Goal: Information Seeking & Learning: Learn about a topic

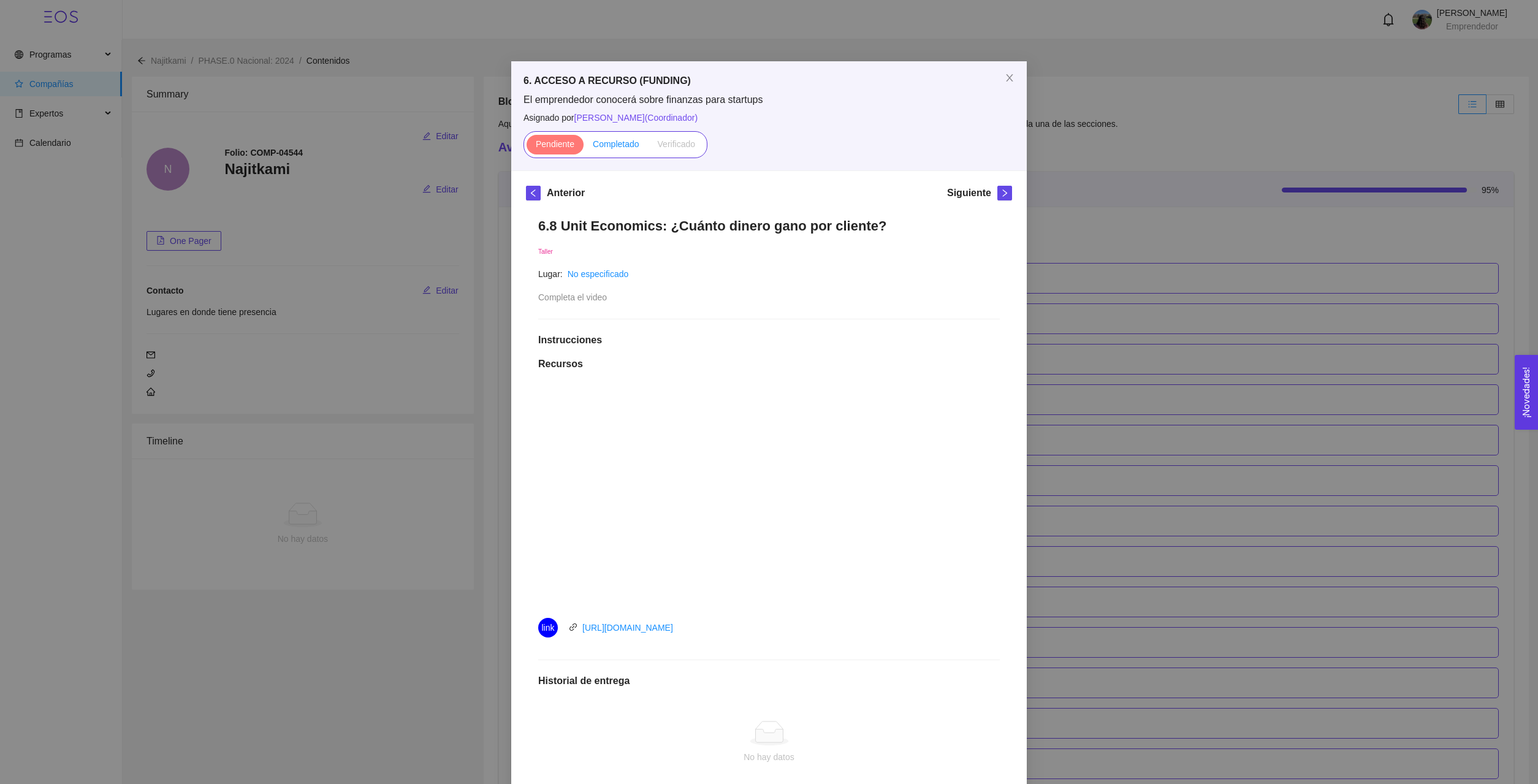
click at [620, 151] on label "Completado" at bounding box center [616, 145] width 65 height 20
click at [584, 147] on input "Completado" at bounding box center [584, 147] width 0 height 0
click at [1004, 194] on icon "right" at bounding box center [1005, 193] width 8 height 8
click at [986, 493] on icon "right" at bounding box center [987, 495] width 6 height 8
click at [608, 143] on span "Completado" at bounding box center [616, 144] width 47 height 10
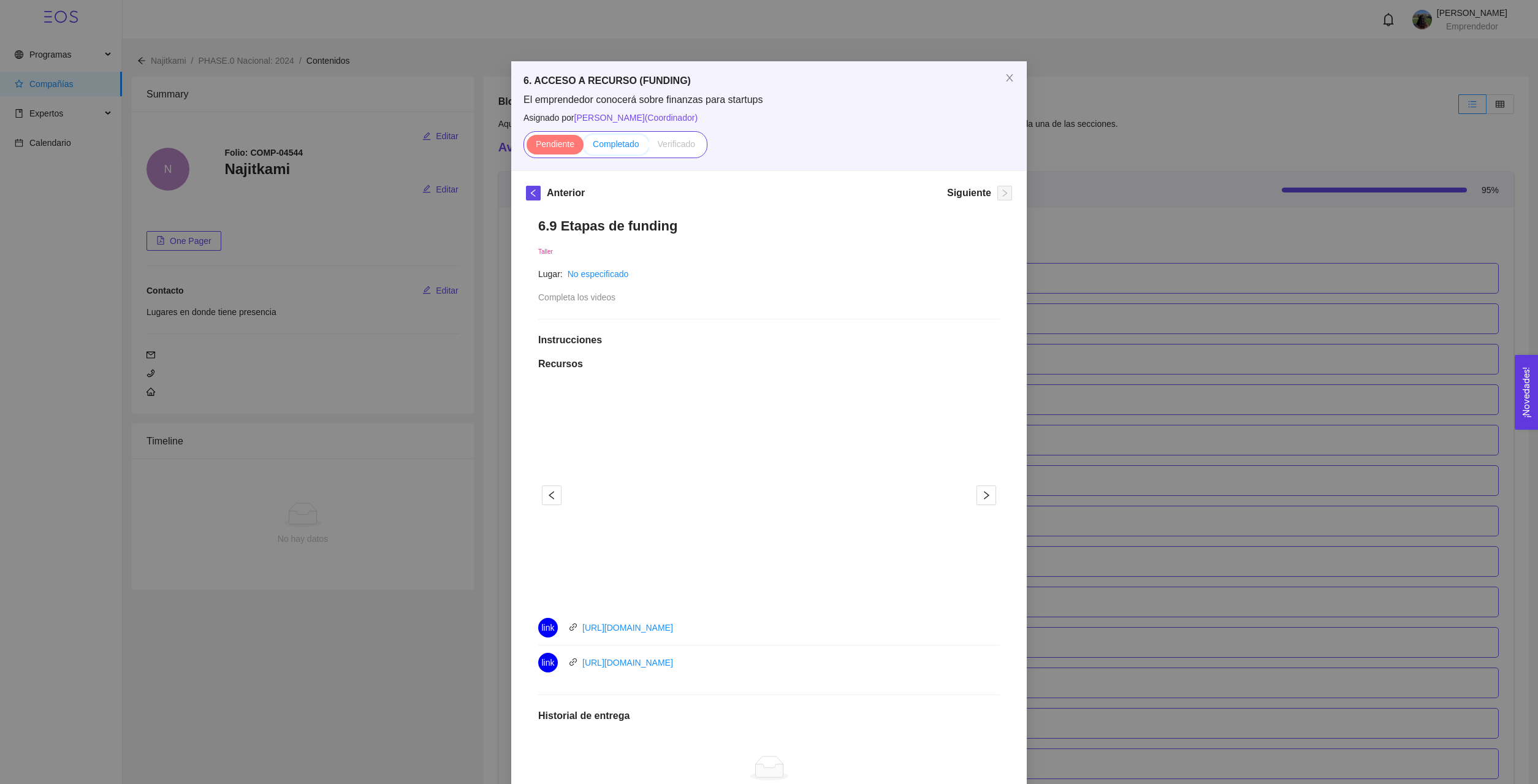
click at [584, 147] on input "Completado" at bounding box center [584, 147] width 0 height 0
click at [1012, 78] on icon "close" at bounding box center [1010, 78] width 10 height 10
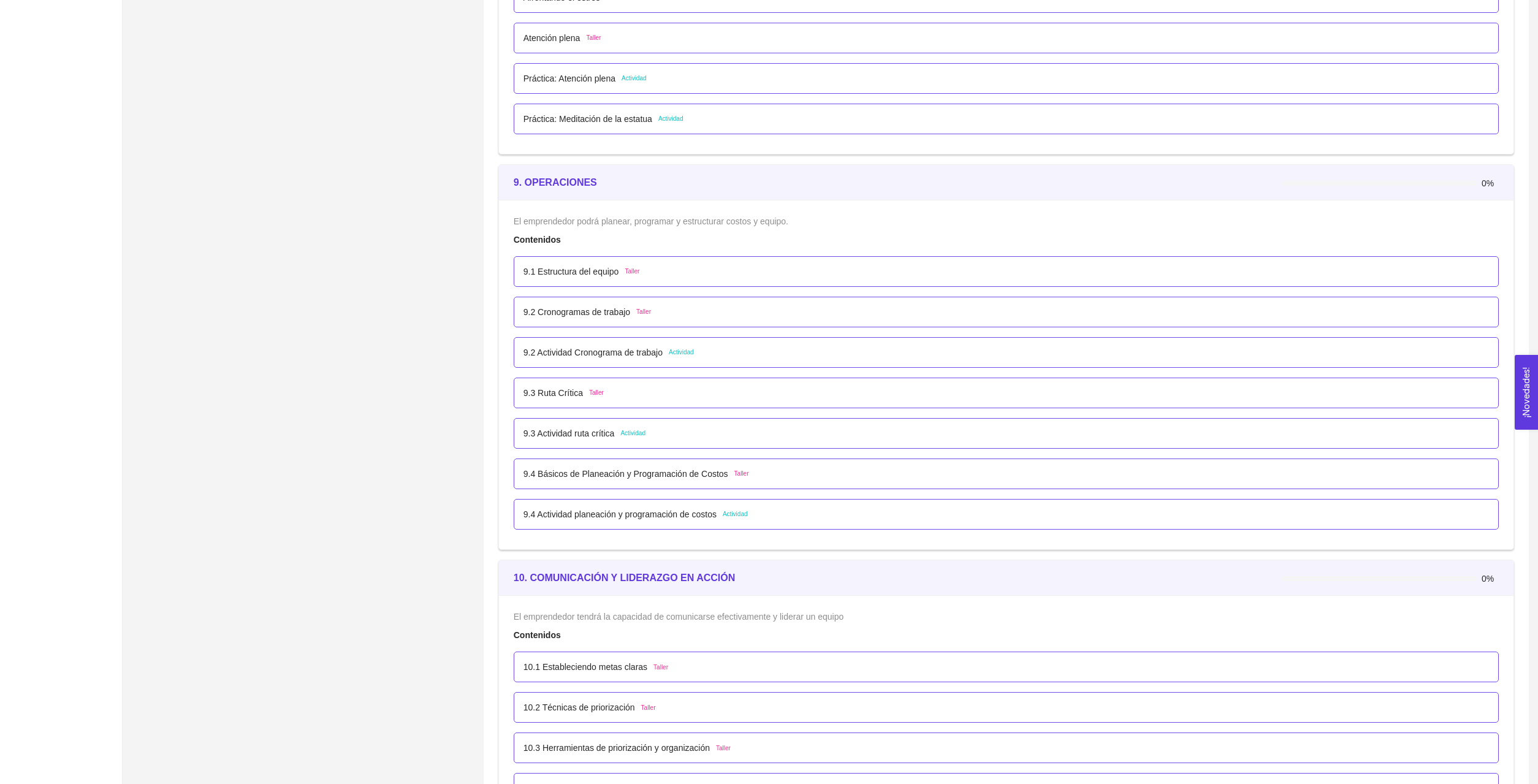
scroll to position [4125, 0]
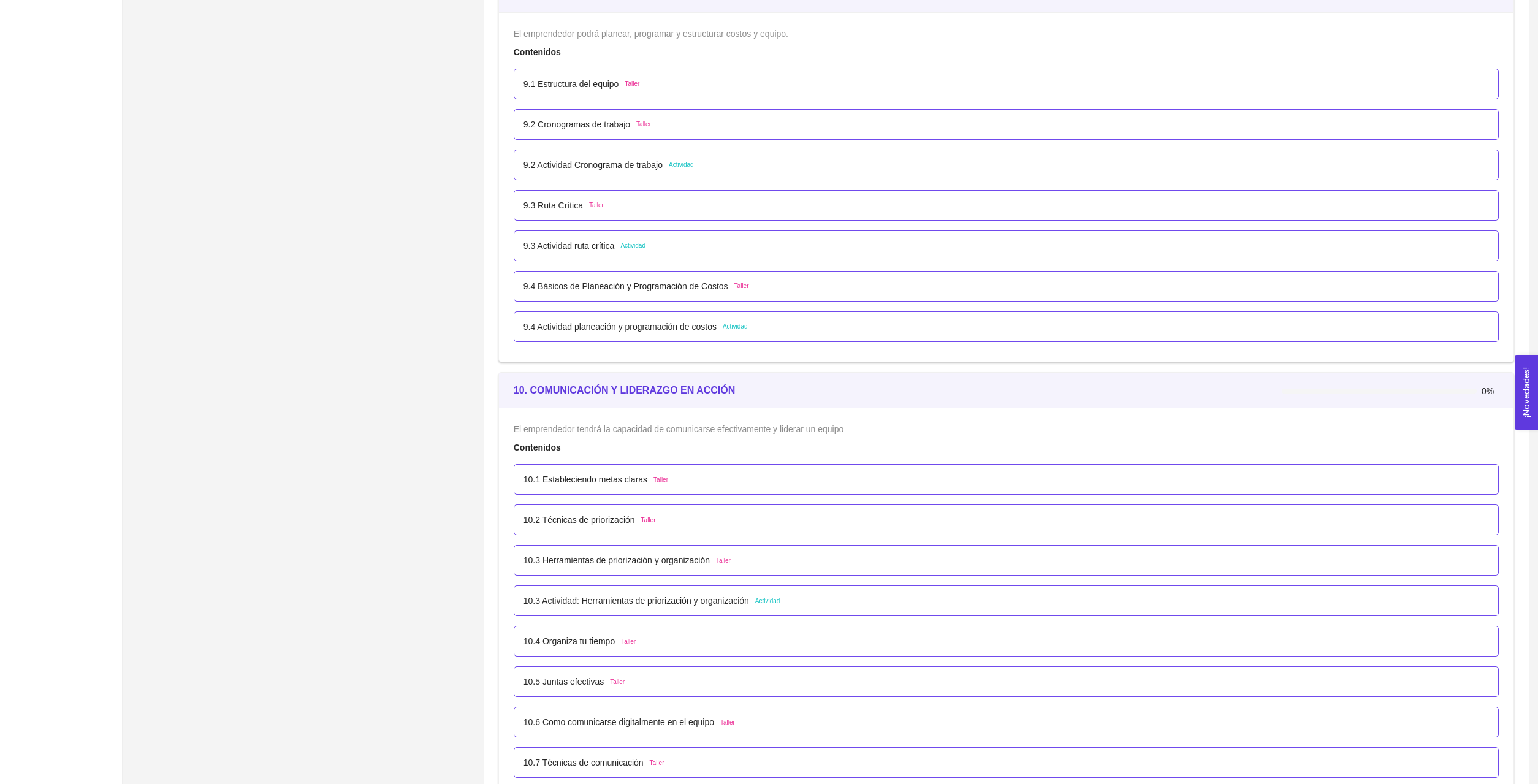
click at [576, 477] on p "10.1 Estableciendo metas claras" at bounding box center [585, 479] width 124 height 13
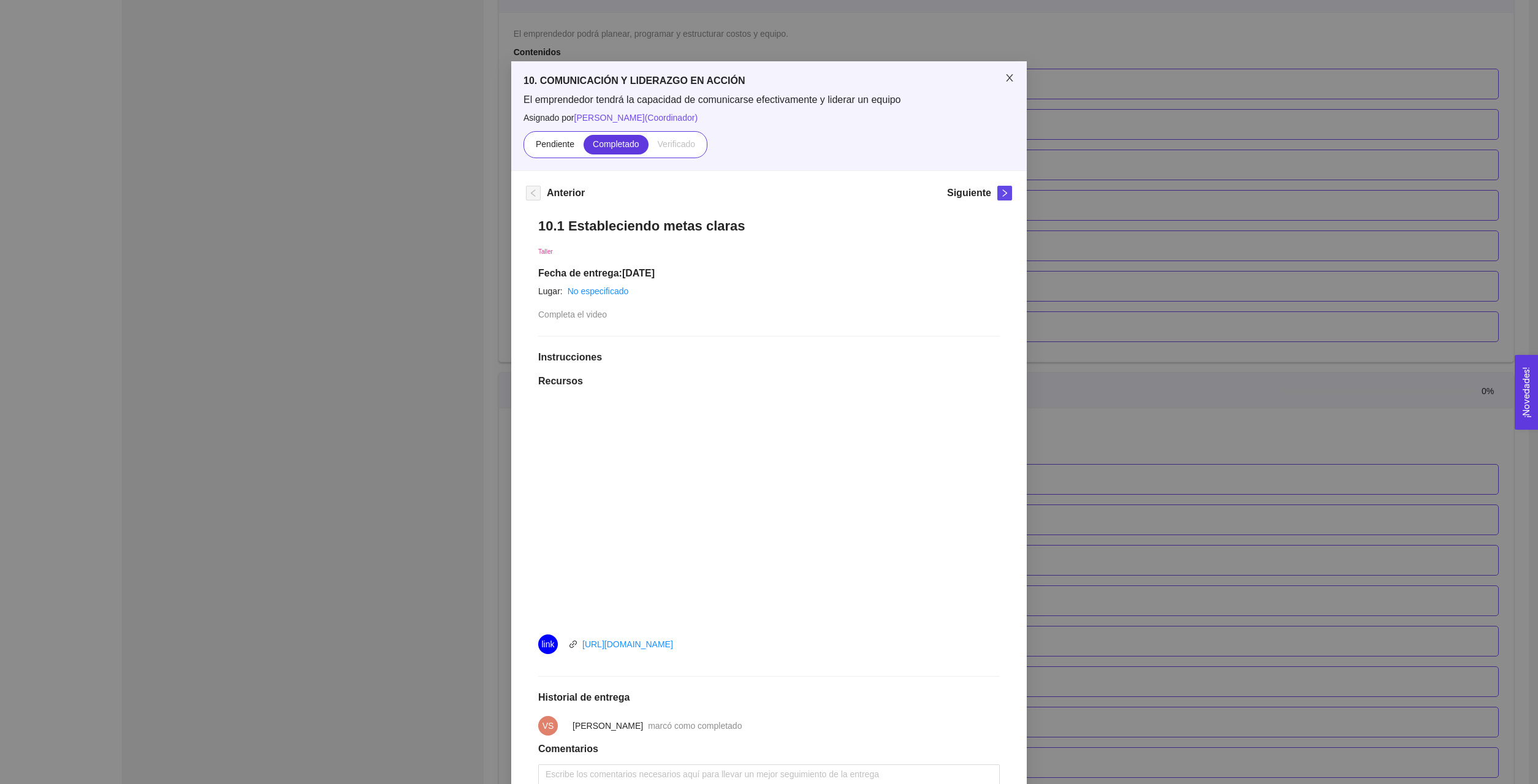
click at [1012, 81] on icon "close" at bounding box center [1010, 78] width 7 height 7
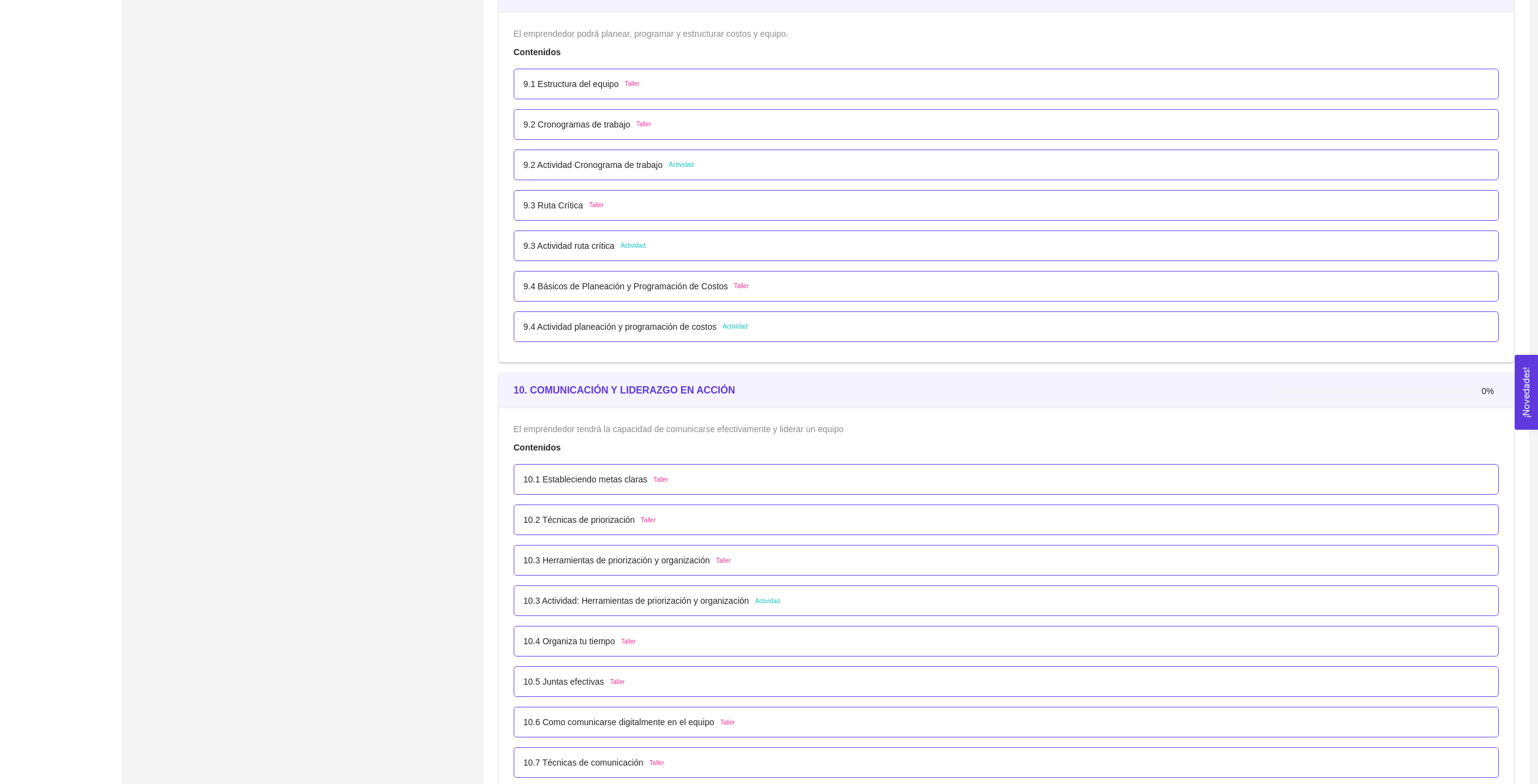
scroll to position [4375, 0]
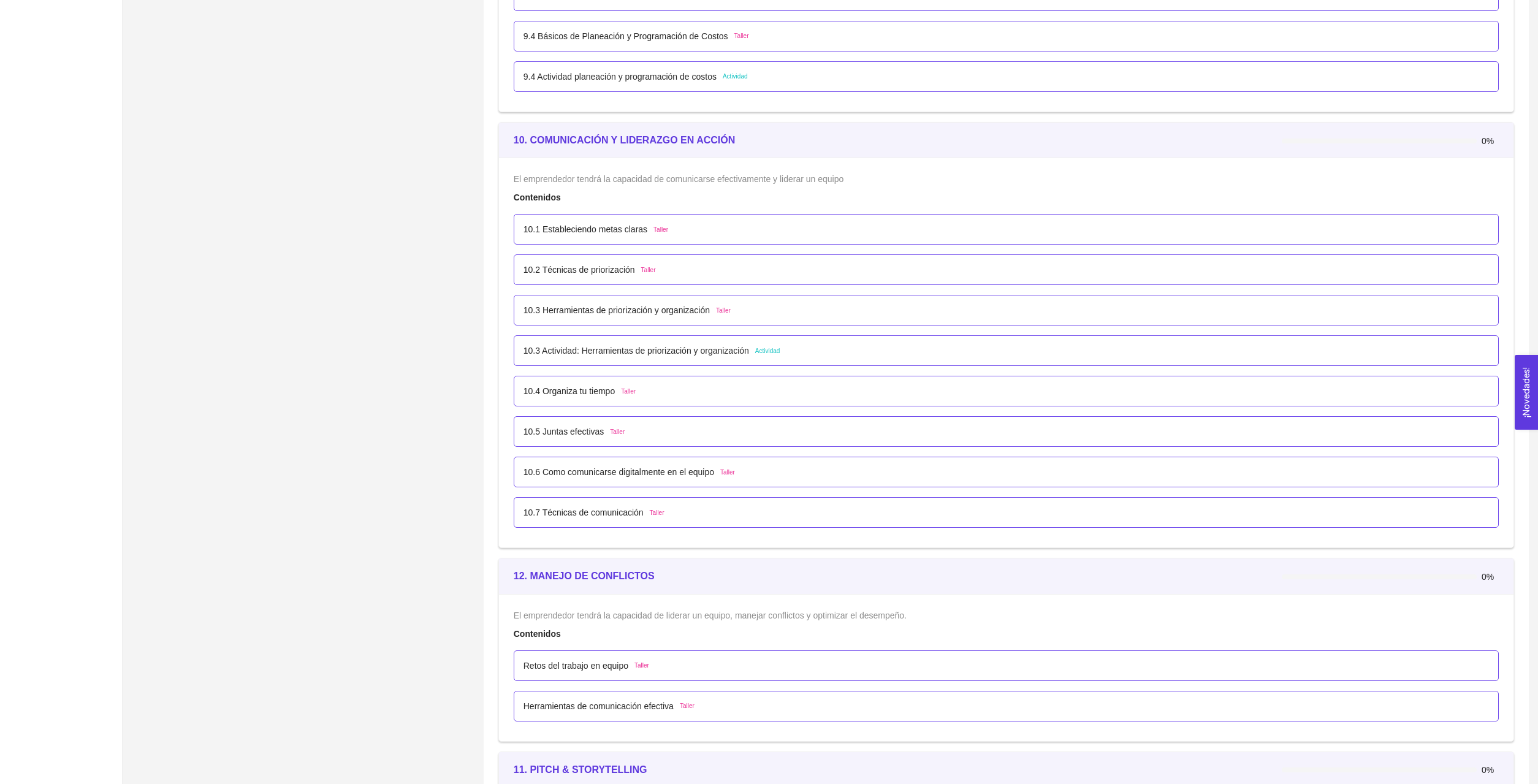
click at [605, 506] on p "10.7 Técnicas de comunicación" at bounding box center [584, 512] width 120 height 13
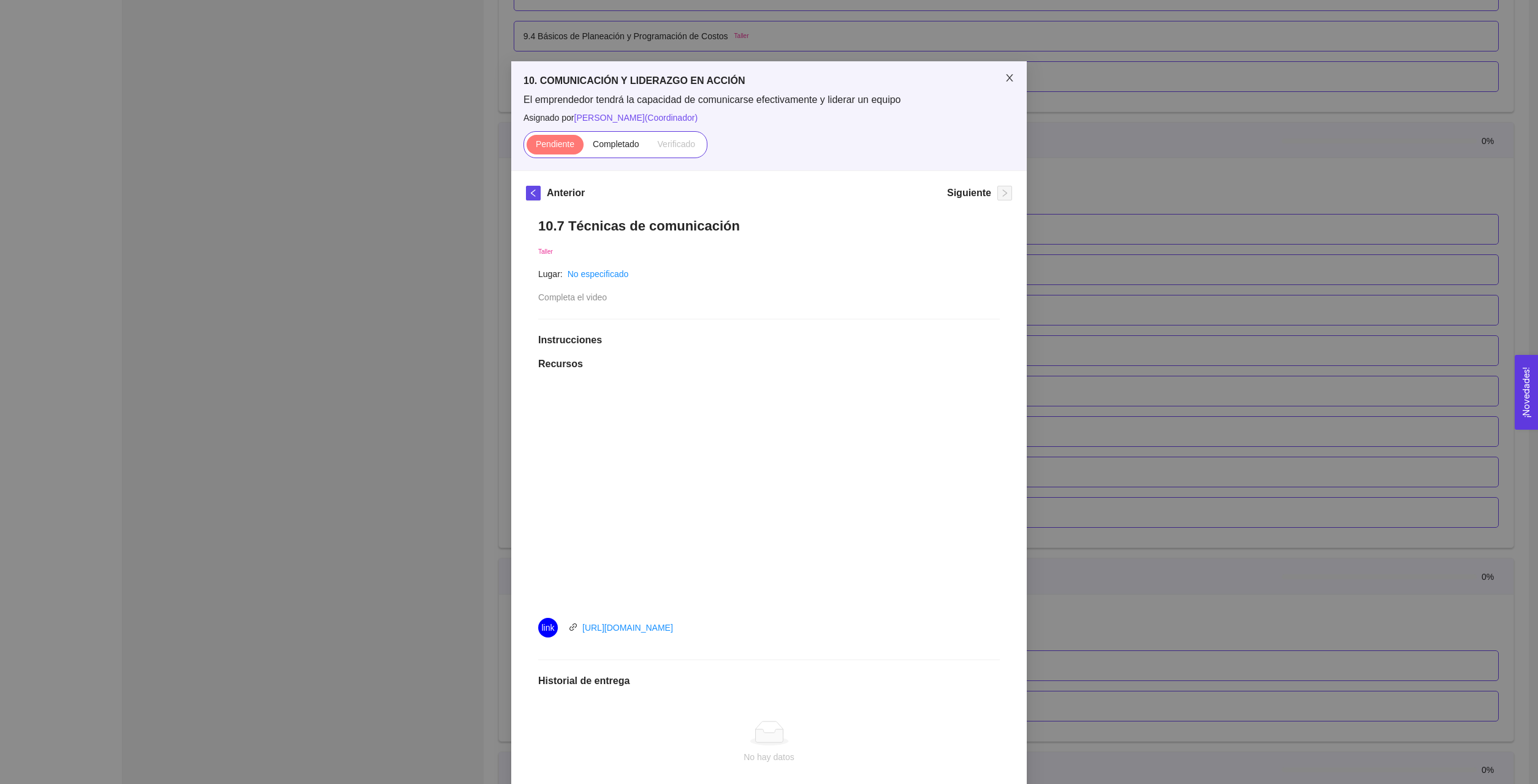
click at [1005, 81] on icon "close" at bounding box center [1010, 78] width 10 height 10
